Goal: Task Accomplishment & Management: Use online tool/utility

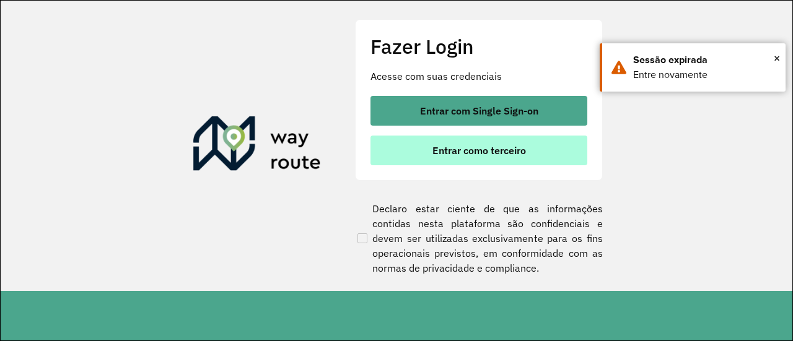
drag, startPoint x: 489, startPoint y: 153, endPoint x: 496, endPoint y: 154, distance: 6.3
click at [490, 153] on span "Entrar como terceiro" at bounding box center [479, 151] width 94 height 10
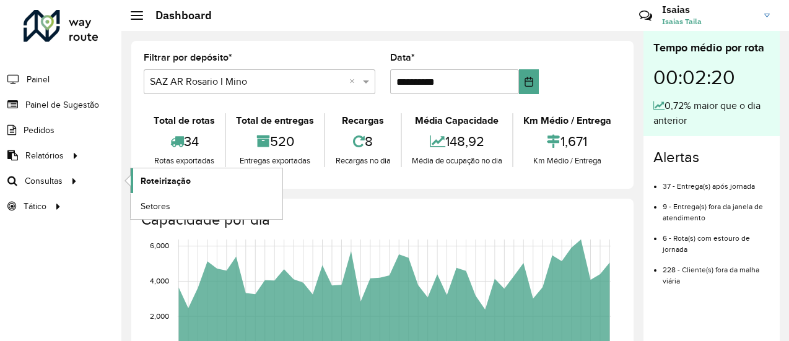
click at [157, 183] on span "Roteirização" at bounding box center [166, 181] width 50 height 13
click at [154, 182] on span "Roteirização" at bounding box center [166, 181] width 50 height 13
click at [149, 179] on span "Roteirização" at bounding box center [166, 181] width 50 height 13
click at [161, 178] on span "Roteirização" at bounding box center [166, 181] width 50 height 13
click at [160, 181] on span "Roteirização" at bounding box center [166, 181] width 50 height 13
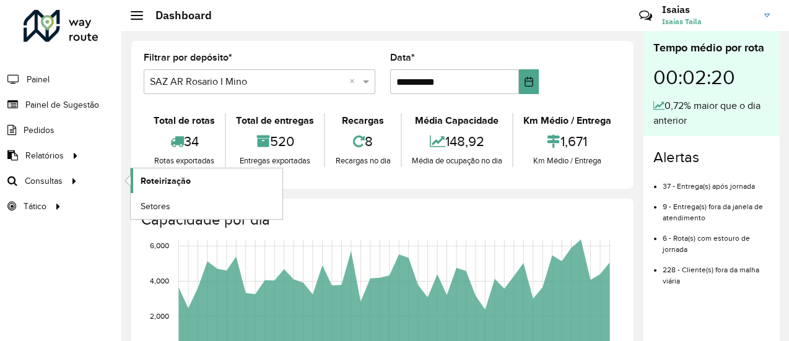
click at [162, 182] on span "Roteirização" at bounding box center [166, 181] width 50 height 13
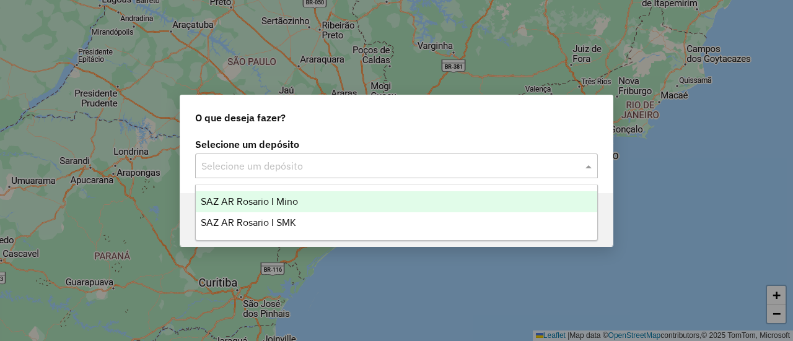
click at [588, 169] on span at bounding box center [589, 166] width 15 height 15
click at [278, 199] on span "SAZ AR Rosario I Mino" at bounding box center [249, 201] width 97 height 11
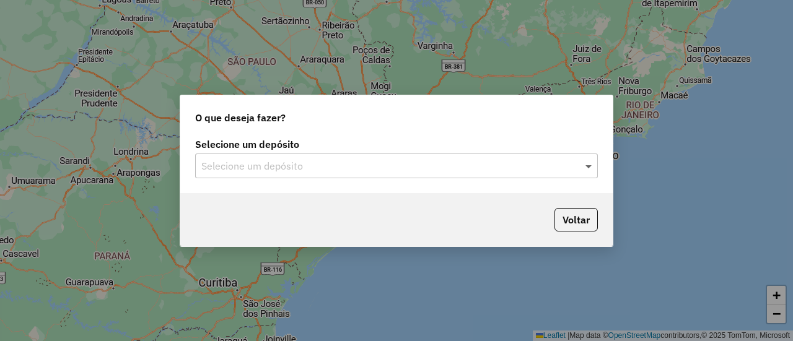
click at [588, 166] on span at bounding box center [589, 166] width 15 height 15
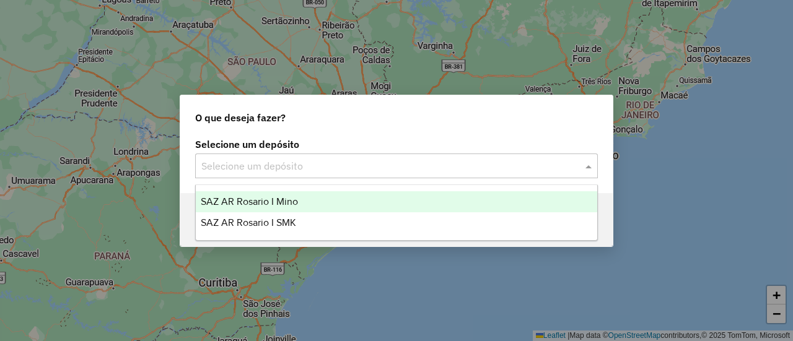
click at [285, 202] on span "SAZ AR Rosario I Mino" at bounding box center [249, 201] width 97 height 11
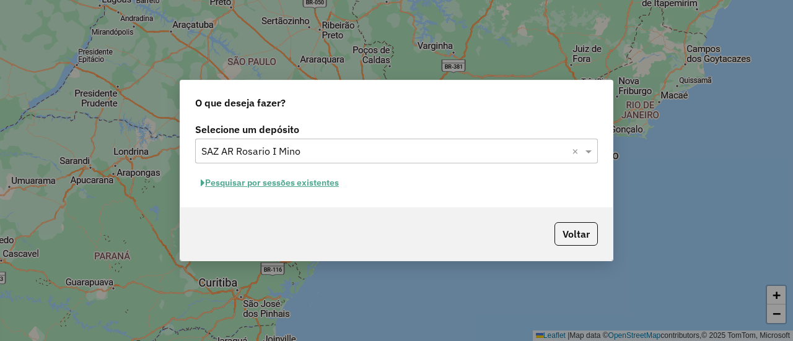
click at [320, 182] on button "Pesquisar por sessões existentes" at bounding box center [269, 182] width 149 height 19
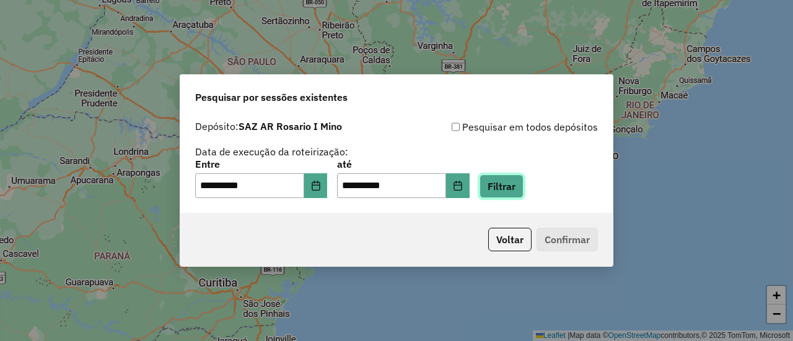
click at [516, 185] on button "Filtrar" at bounding box center [501, 187] width 44 height 24
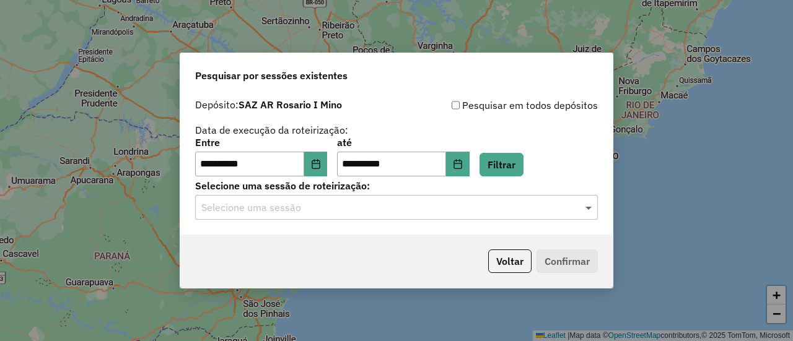
click at [589, 209] on span at bounding box center [589, 207] width 15 height 15
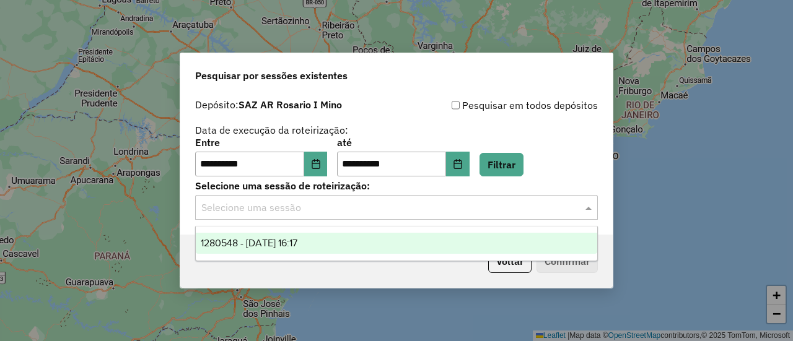
click at [282, 243] on span "1280548 - 23/09/2025 16:17" at bounding box center [249, 243] width 97 height 11
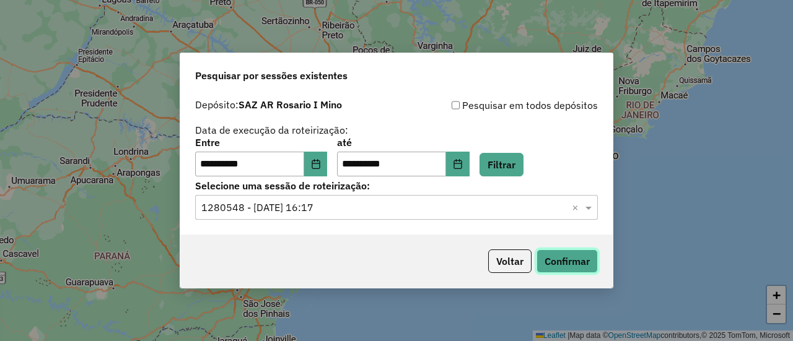
click at [574, 263] on button "Confirmar" at bounding box center [566, 262] width 61 height 24
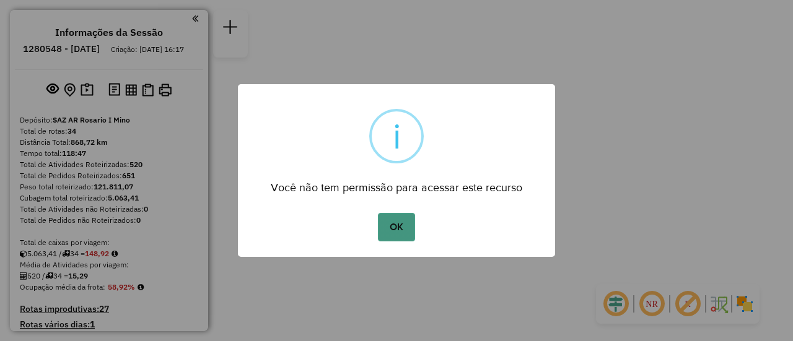
click at [404, 225] on button "OK" at bounding box center [396, 227] width 37 height 28
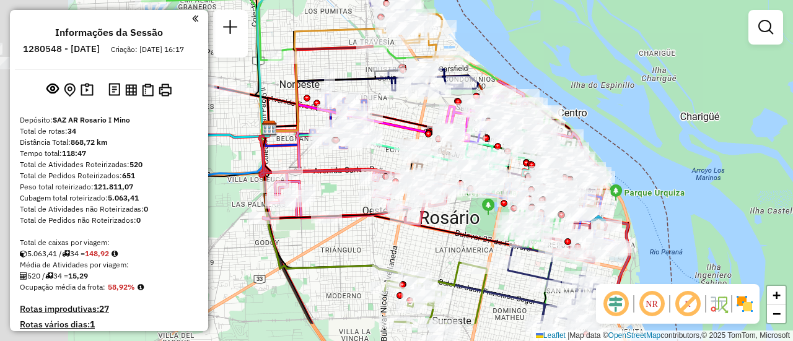
drag, startPoint x: 395, startPoint y: 146, endPoint x: 572, endPoint y: 94, distance: 184.7
click at [572, 94] on div "Janela de atendimento Grade de atendimento Capacidade Transportadoras Veículos …" at bounding box center [396, 170] width 793 height 341
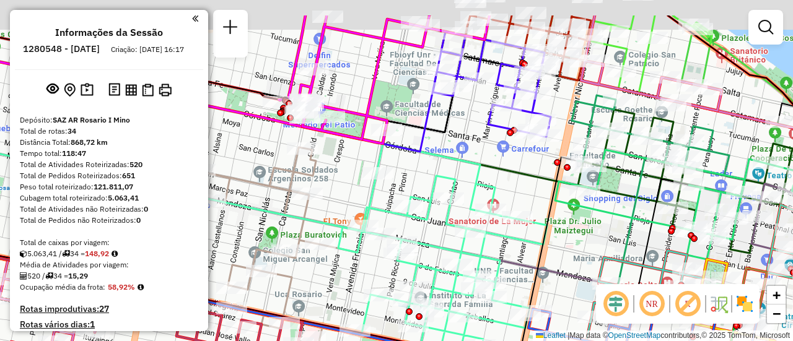
drag, startPoint x: 565, startPoint y: 51, endPoint x: 518, endPoint y: 191, distance: 147.1
click at [520, 100] on div at bounding box center [535, 93] width 31 height 12
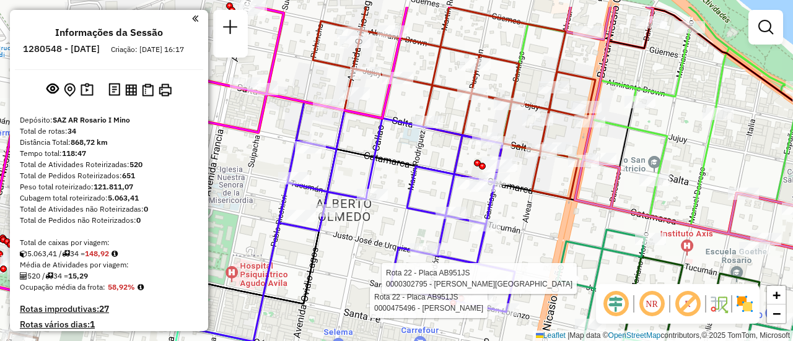
drag, startPoint x: 555, startPoint y: 78, endPoint x: 556, endPoint y: 122, distance: 44.0
click at [556, 122] on icon at bounding box center [445, 103] width 299 height 192
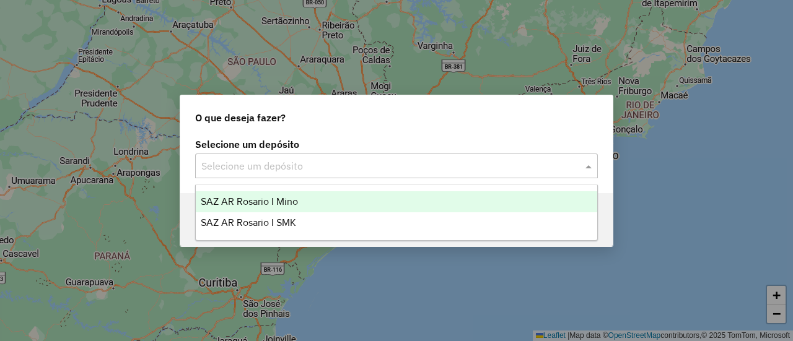
click at [589, 167] on span at bounding box center [589, 166] width 15 height 15
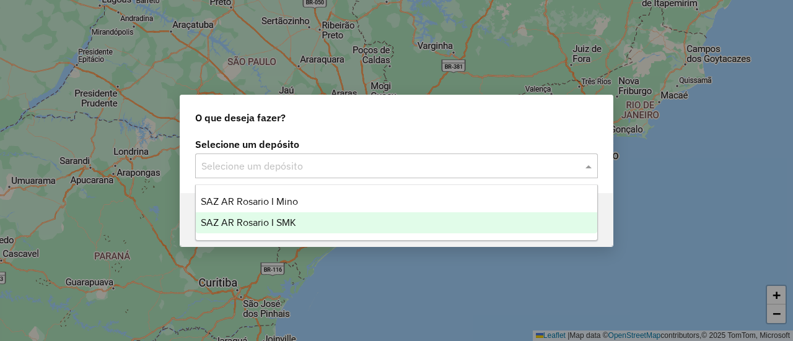
click at [284, 222] on span "SAZ AR Rosario I SMK" at bounding box center [248, 222] width 95 height 11
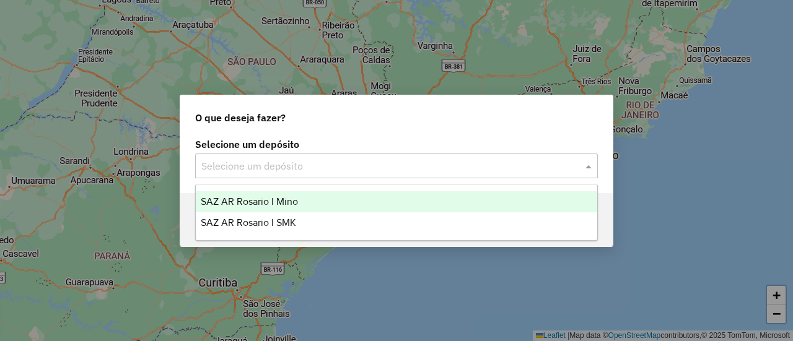
click at [587, 166] on span at bounding box center [589, 166] width 15 height 15
click at [280, 200] on span "SAZ AR Rosario I Mino" at bounding box center [249, 201] width 97 height 11
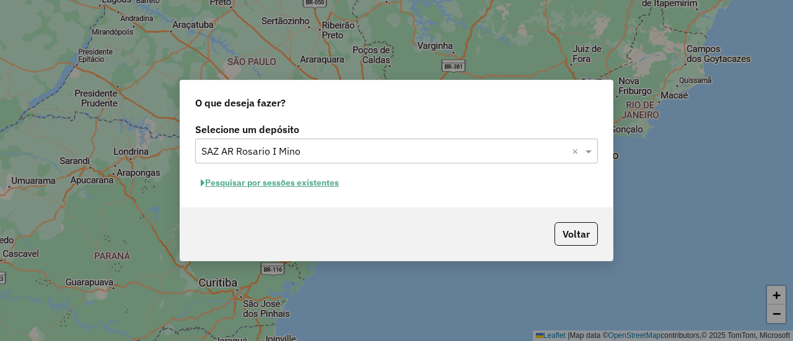
click at [307, 184] on button "Pesquisar por sessões existentes" at bounding box center [269, 182] width 149 height 19
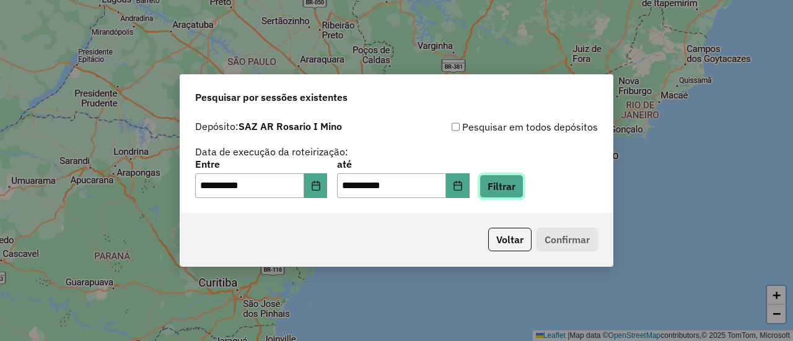
click at [514, 189] on button "Filtrar" at bounding box center [501, 187] width 44 height 24
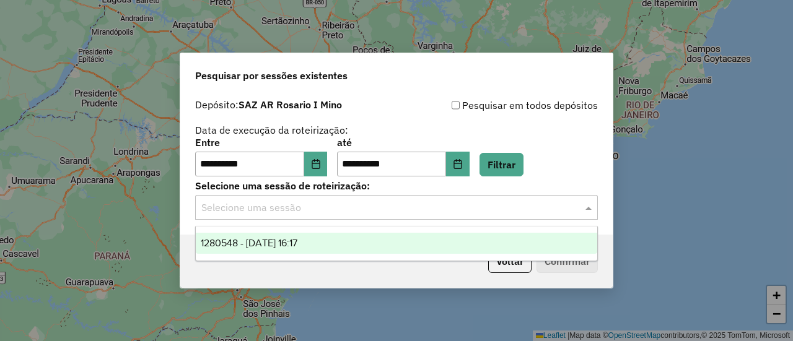
click at [587, 209] on span at bounding box center [589, 207] width 15 height 15
click at [283, 239] on span "1280548 - 23/09/2025 16:17" at bounding box center [249, 243] width 97 height 11
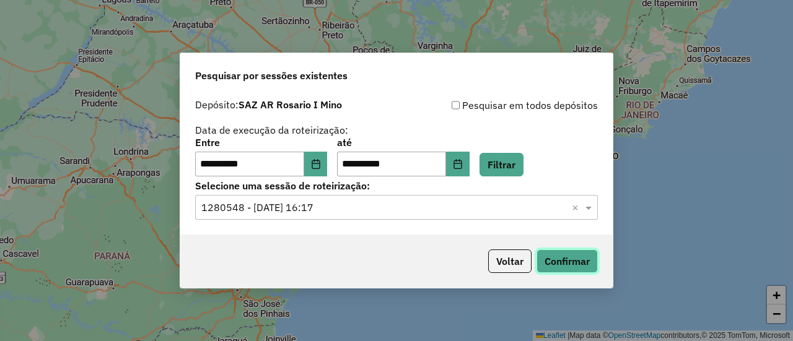
click at [574, 263] on button "Confirmar" at bounding box center [566, 262] width 61 height 24
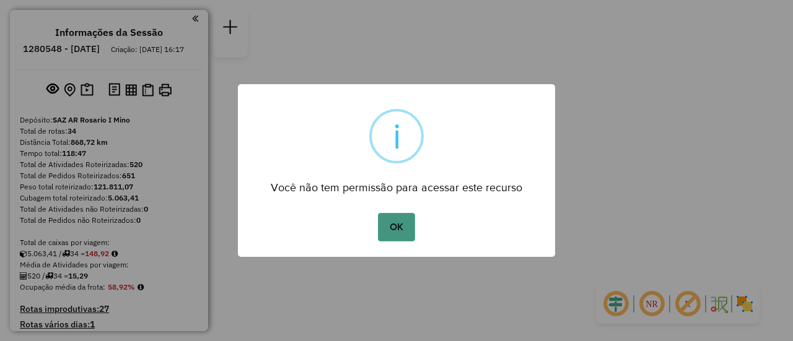
click at [400, 223] on button "OK" at bounding box center [396, 227] width 37 height 28
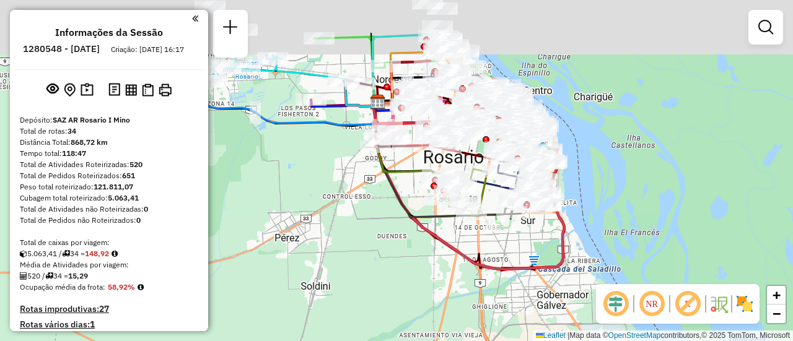
drag, startPoint x: 430, startPoint y: 110, endPoint x: 384, endPoint y: 226, distance: 124.6
click at [379, 173] on icon at bounding box center [406, 137] width 64 height 71
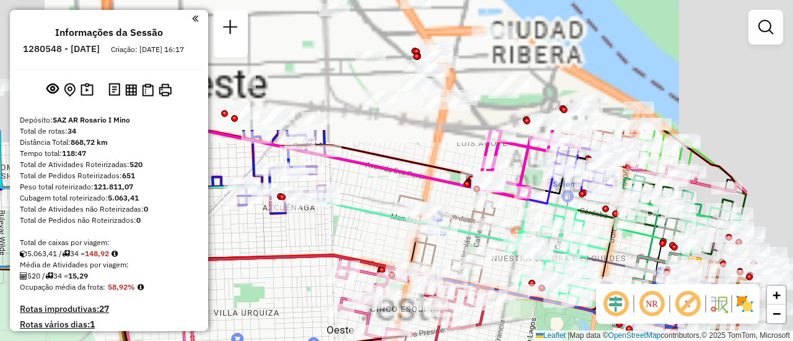
drag, startPoint x: 463, startPoint y: 88, endPoint x: 195, endPoint y: 306, distance: 345.7
click at [182, 332] on div "Janela de atendimento Grade de atendimento Capacidade Transportadoras Veículos …" at bounding box center [396, 170] width 793 height 341
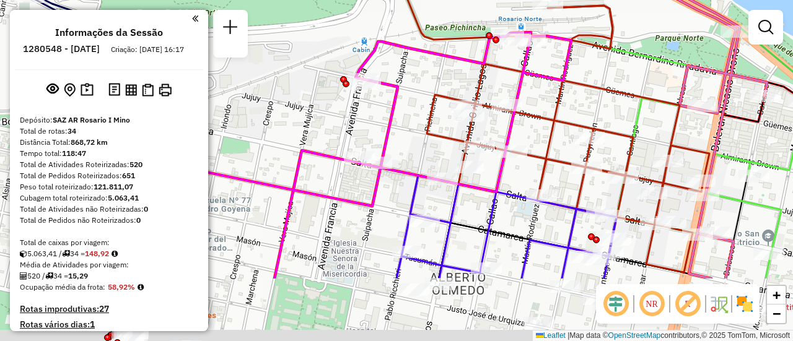
drag, startPoint x: 467, startPoint y: 258, endPoint x: 339, endPoint y: 35, distance: 257.3
click at [335, 32] on div "Janela de atendimento Grade de atendimento Capacidade Transportadoras Veículos …" at bounding box center [396, 170] width 793 height 341
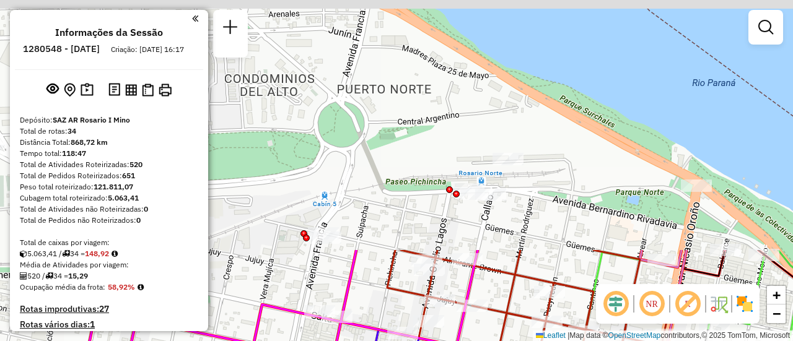
drag, startPoint x: 312, startPoint y: 64, endPoint x: 377, endPoint y: 370, distance: 312.3
click at [377, 341] on html "Aguarde... Pop-up bloqueado! Seu navegador bloqueou automáticamente a abertura …" at bounding box center [396, 170] width 793 height 341
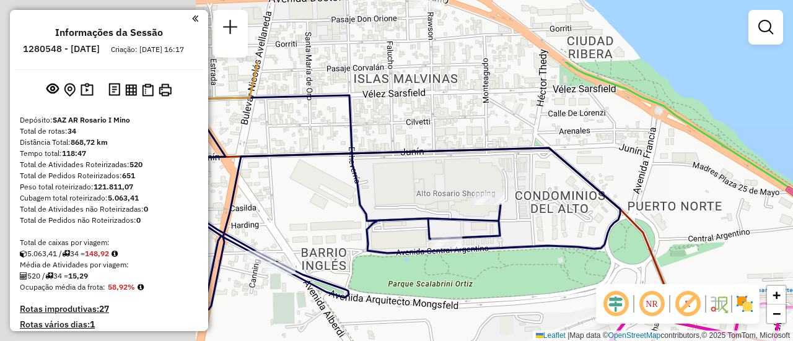
drag, startPoint x: 352, startPoint y: 172, endPoint x: 665, endPoint y: 260, distance: 324.6
click at [665, 268] on div "Janela de atendimento Grade de atendimento Capacidade Transportadoras Veículos …" at bounding box center [396, 170] width 793 height 341
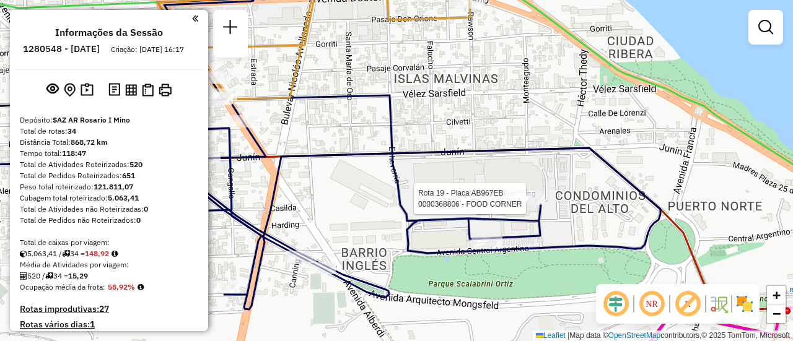
select select "**********"
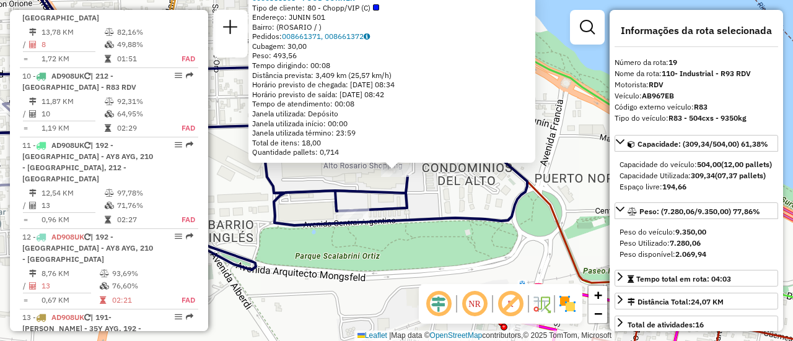
scroll to position [1849, 0]
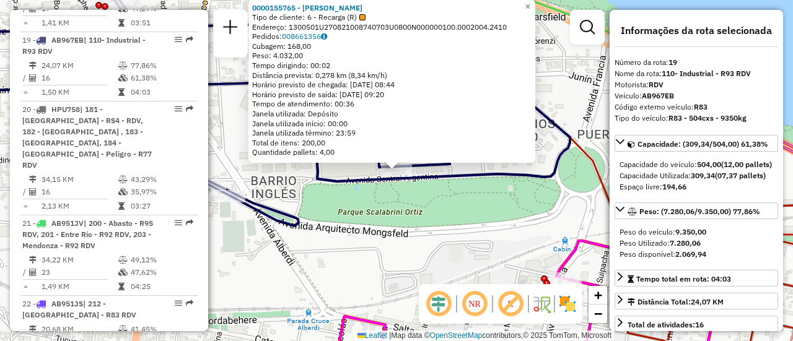
click at [475, 206] on div "0000155765 - MARTA CURA Tipo de cliente: 6 - Recarga (R) Endereço: 1300501U2708…" at bounding box center [396, 170] width 793 height 341
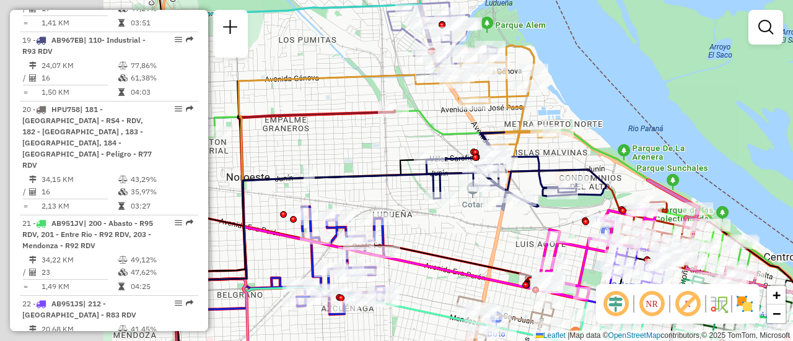
drag, startPoint x: 331, startPoint y: 186, endPoint x: 483, endPoint y: 210, distance: 153.7
click at [483, 211] on div "Janela de atendimento Grade de atendimento Capacidade Transportadoras Veículos …" at bounding box center [396, 170] width 793 height 341
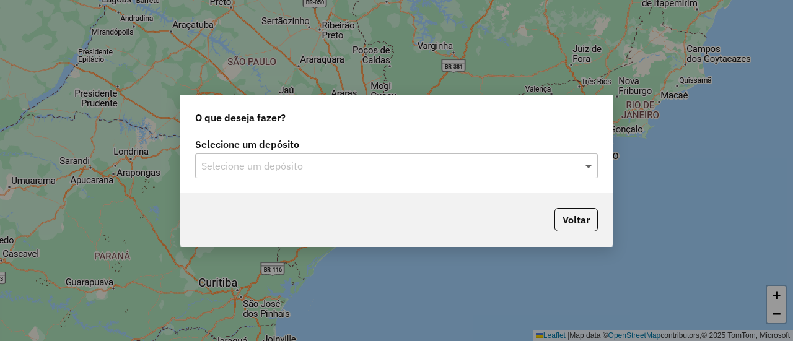
click at [589, 167] on span at bounding box center [589, 166] width 15 height 15
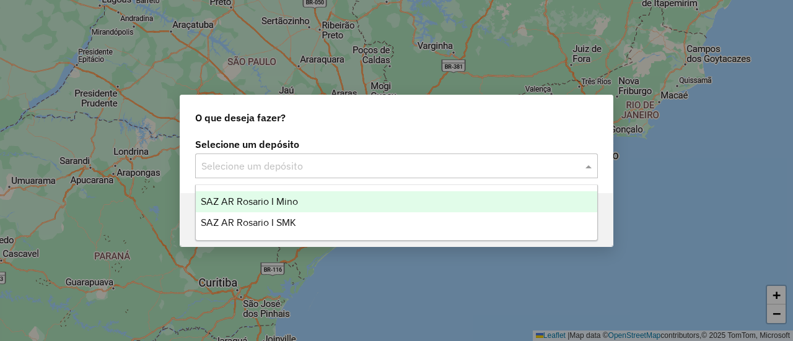
click at [278, 202] on span "SAZ AR Rosario I Mino" at bounding box center [249, 201] width 97 height 11
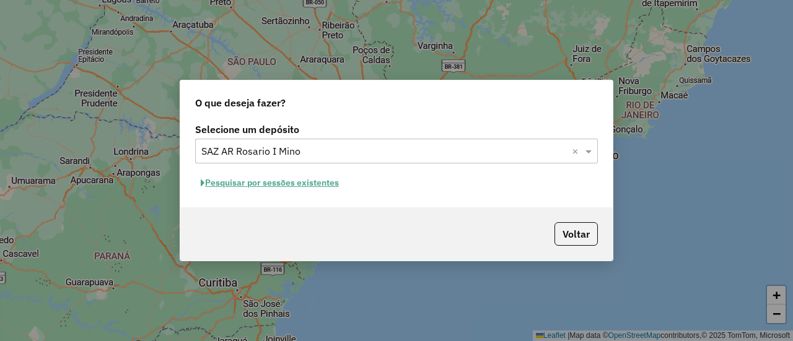
click at [317, 184] on button "Pesquisar por sessões existentes" at bounding box center [269, 182] width 149 height 19
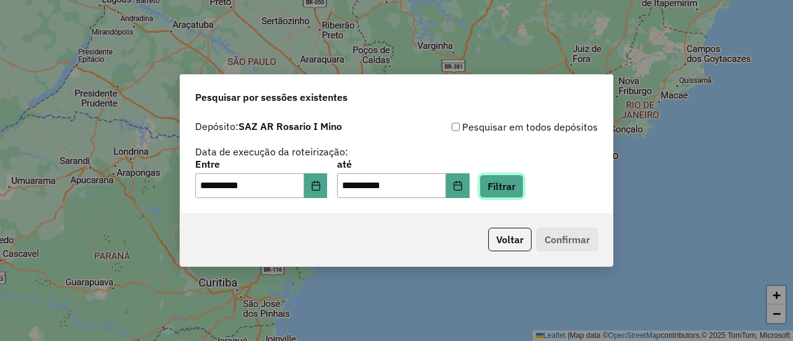
click at [515, 185] on button "Filtrar" at bounding box center [501, 187] width 44 height 24
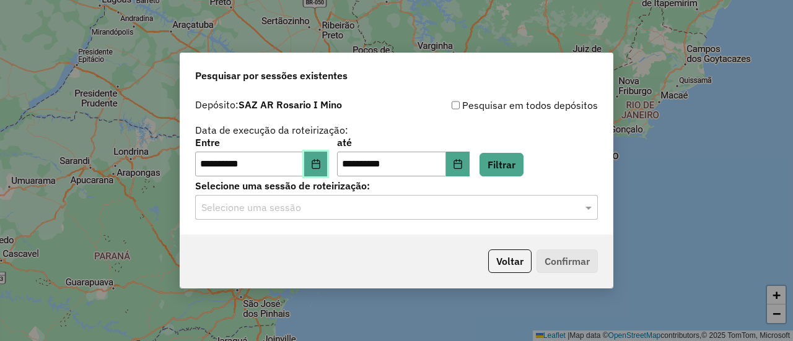
click at [321, 165] on icon "Choose Date" at bounding box center [316, 164] width 10 height 10
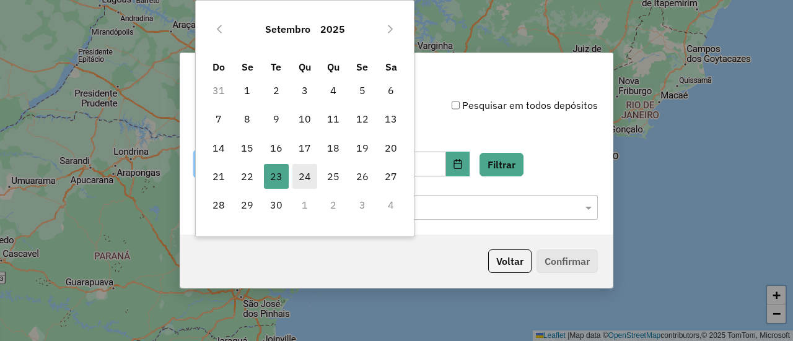
click at [305, 175] on span "24" at bounding box center [304, 176] width 25 height 25
type input "**********"
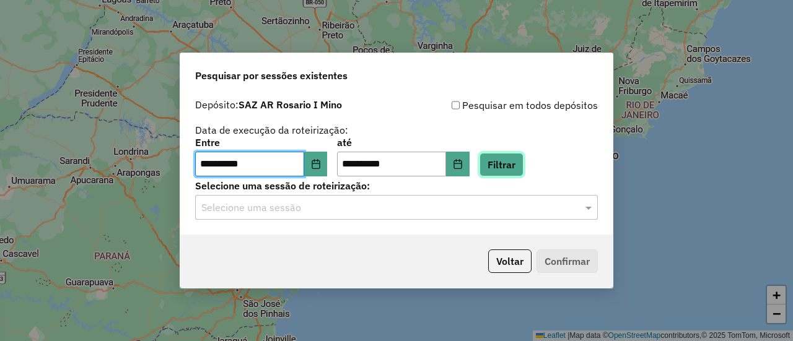
click at [519, 164] on button "Filtrar" at bounding box center [501, 165] width 44 height 24
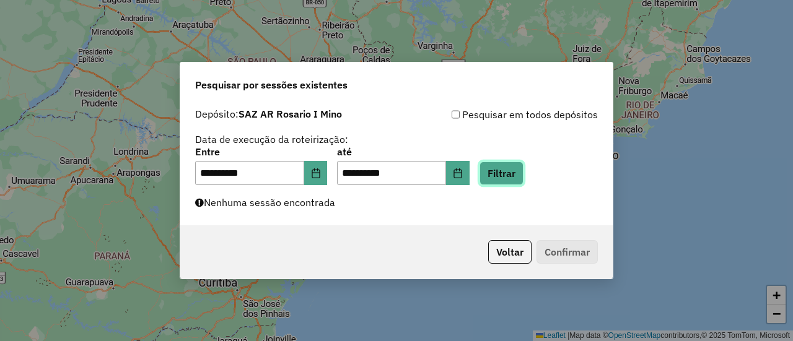
click at [518, 174] on button "Filtrar" at bounding box center [501, 174] width 44 height 24
